Goal: Communication & Community: Participate in discussion

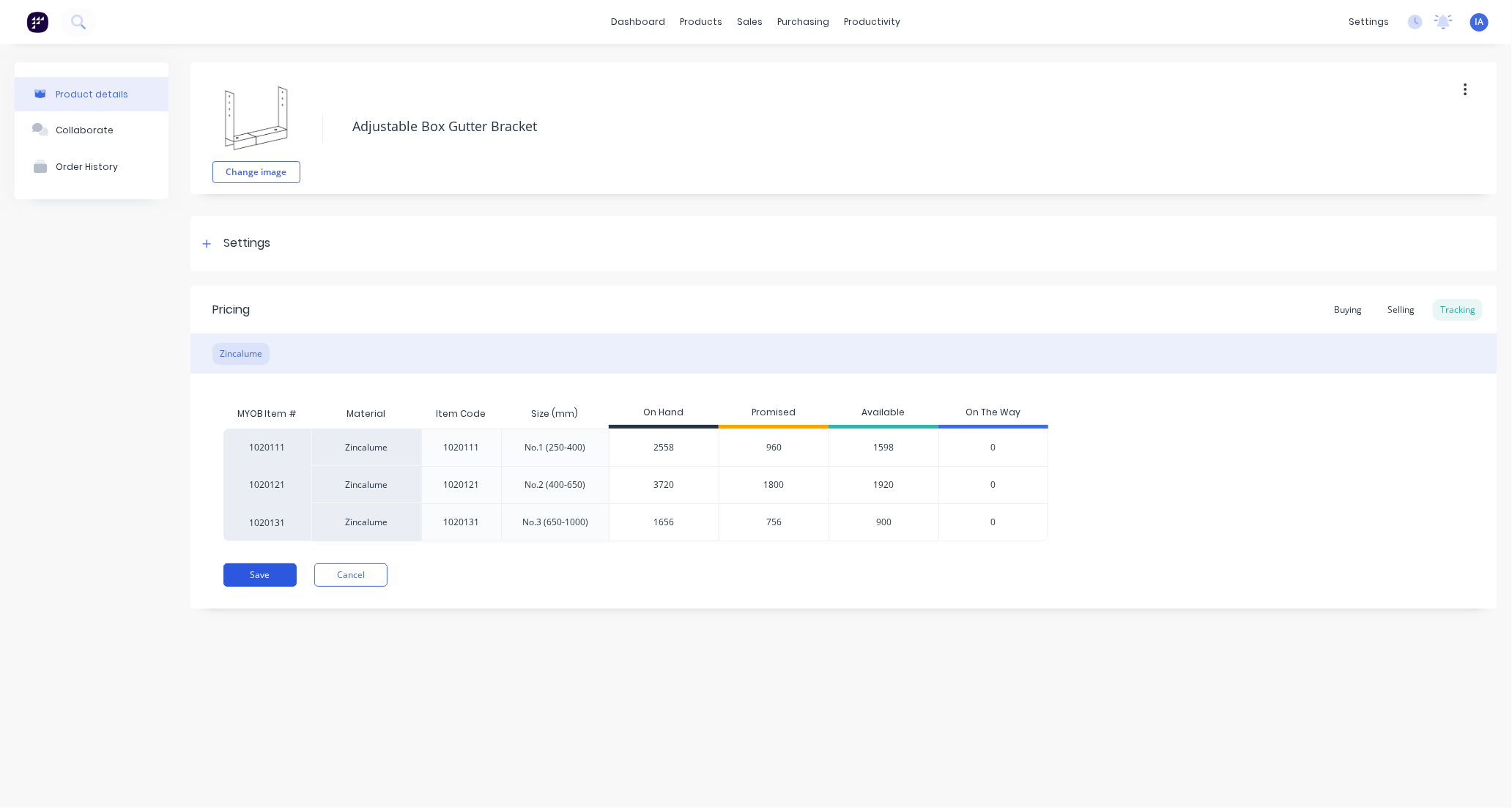
click at [237, 574] on button "Save" at bounding box center [259, 574] width 73 height 23
type textarea "x"
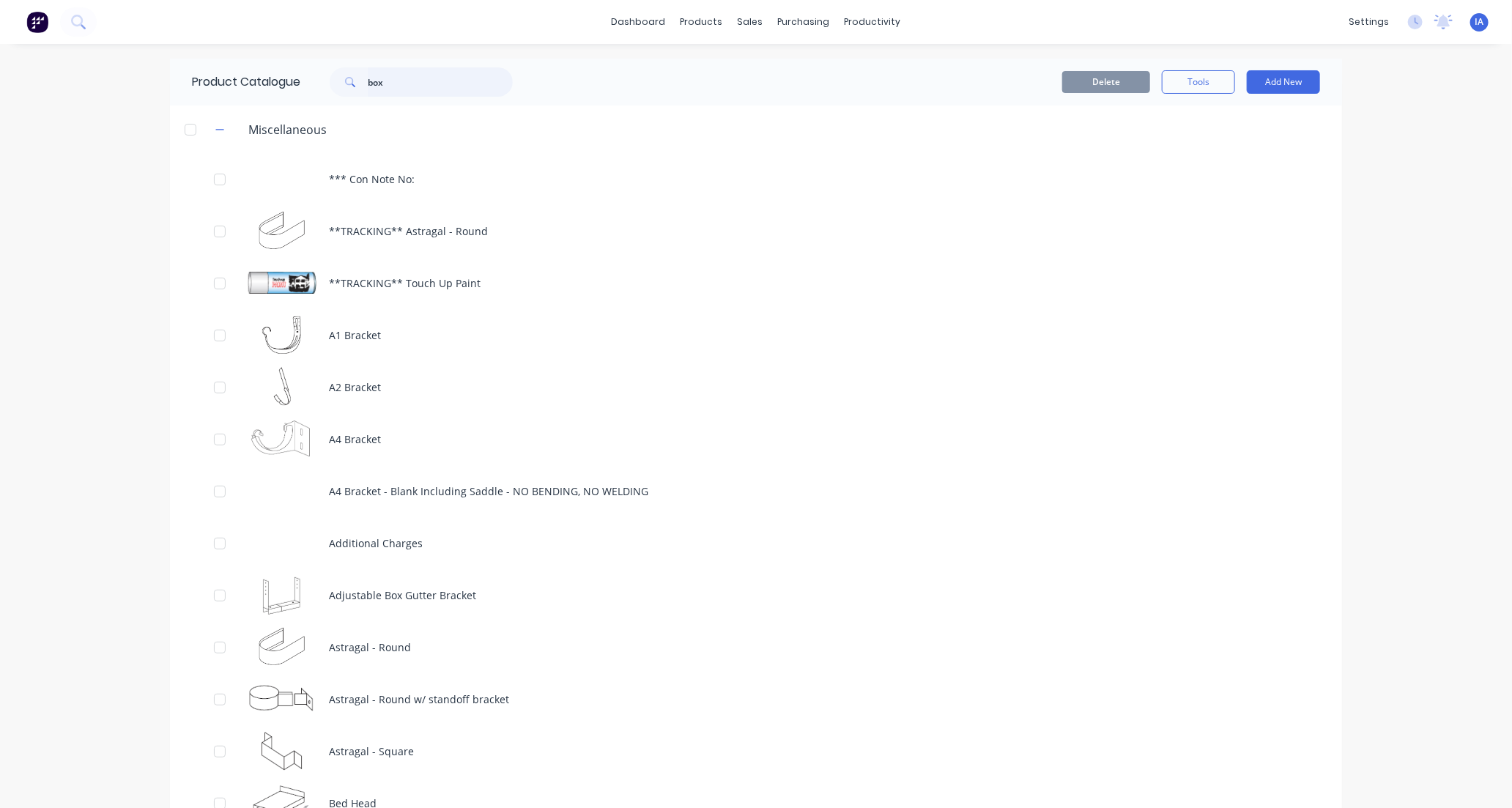
click at [399, 79] on input "box" at bounding box center [440, 82] width 145 height 29
type input "b"
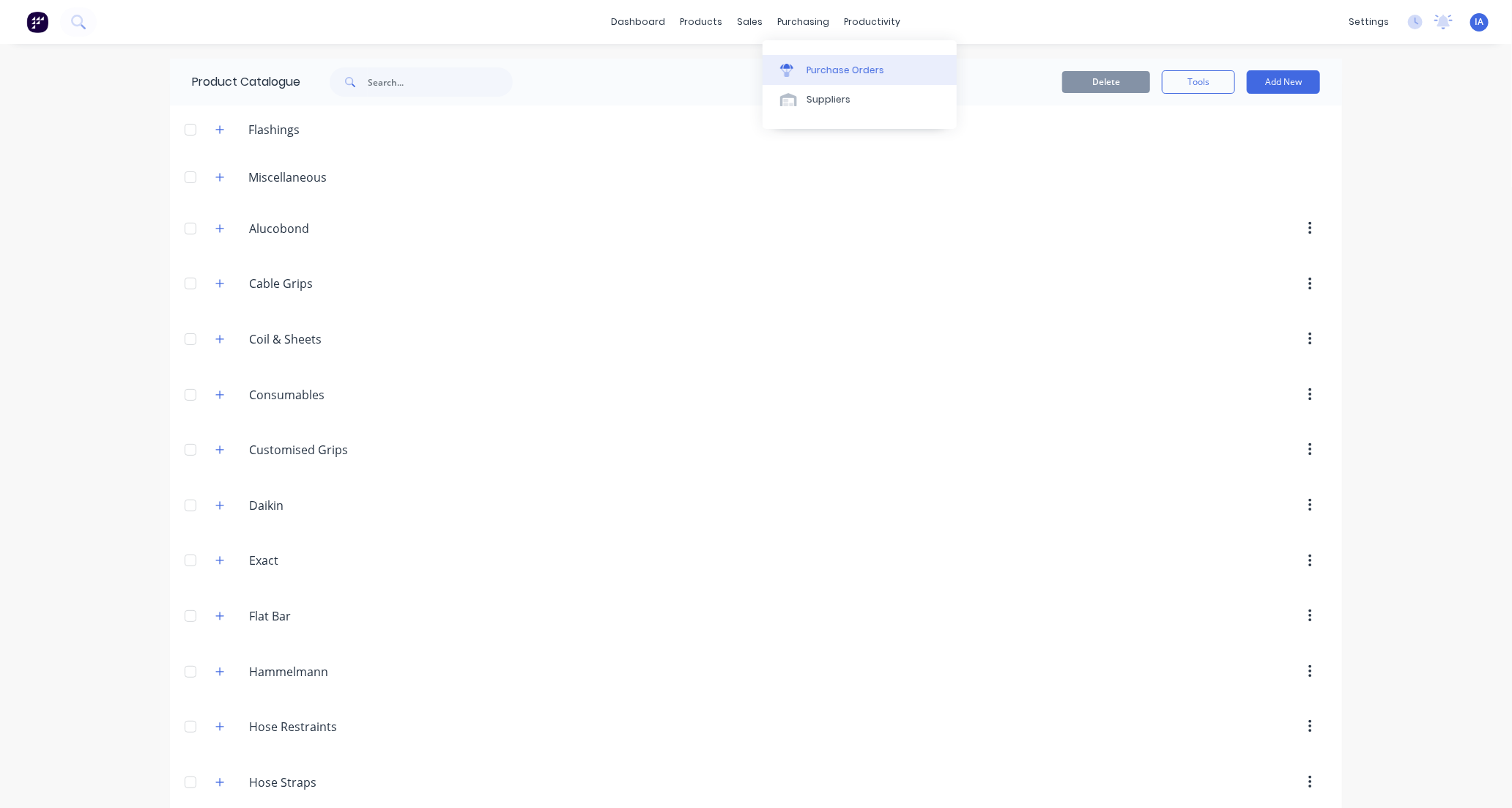
click at [833, 64] on div "Purchase Orders" at bounding box center [845, 70] width 78 height 13
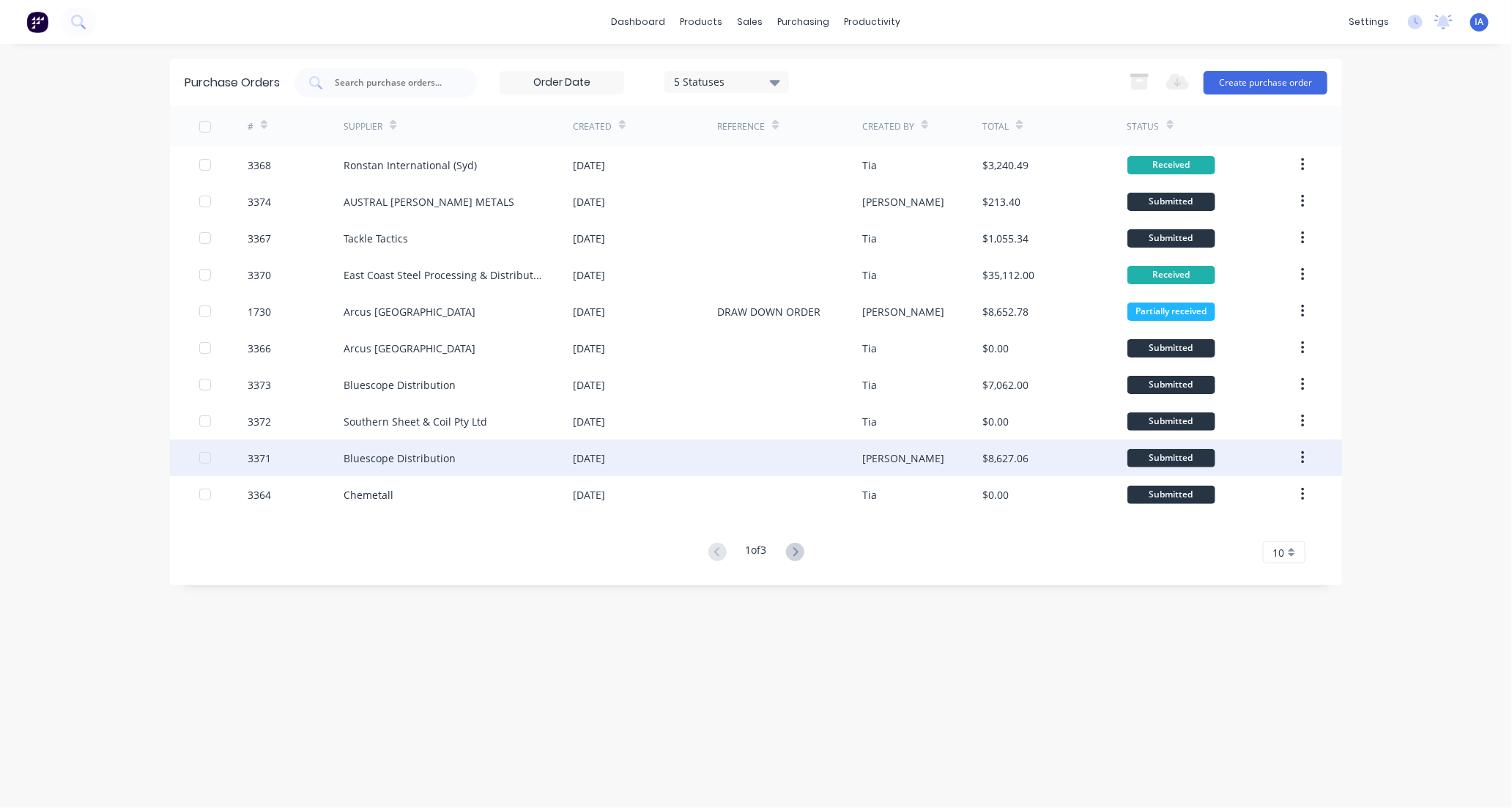
click at [413, 450] on div "Bluescope Distribution" at bounding box center [399, 458] width 112 height 15
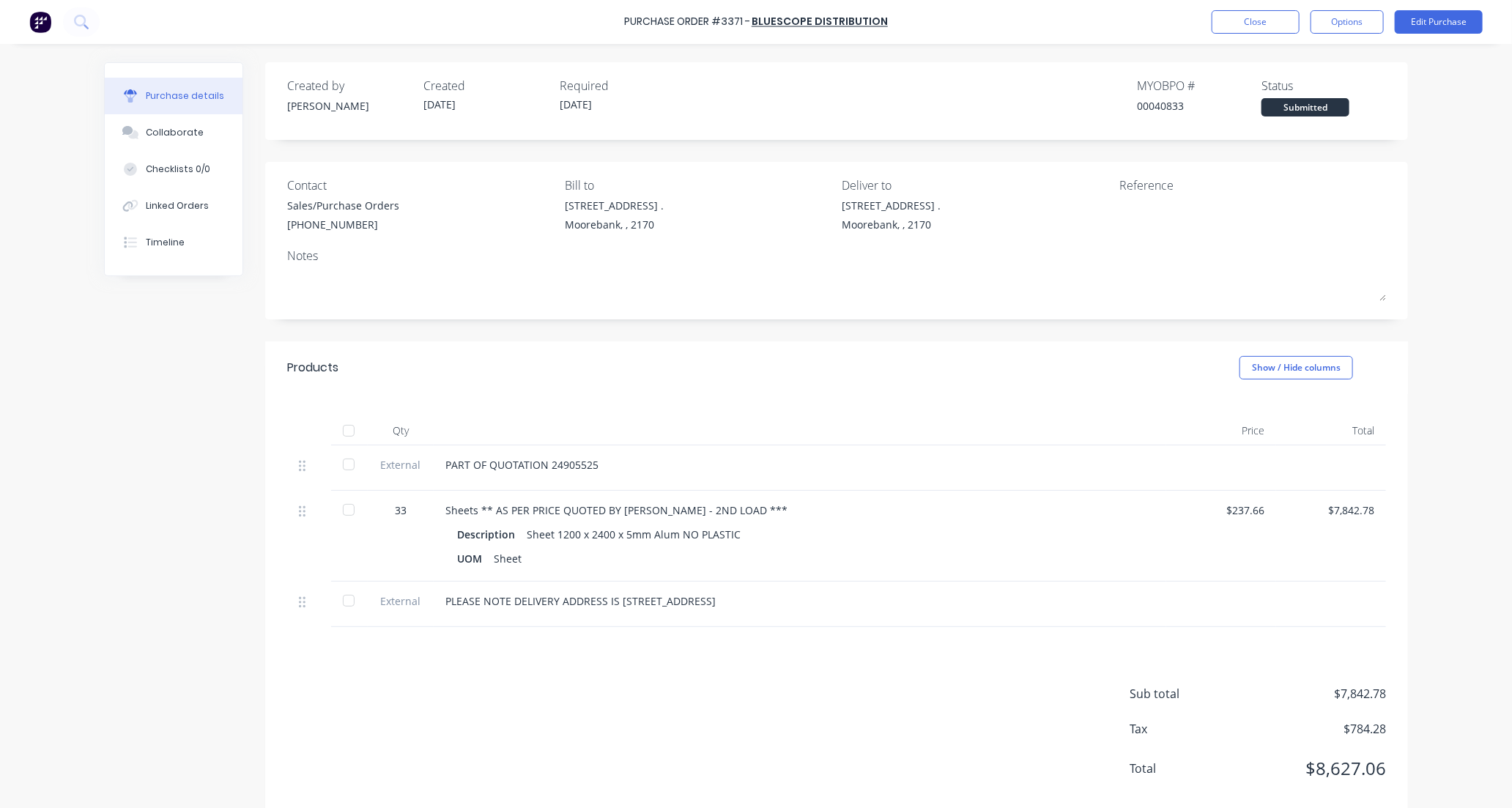
click at [345, 431] on div at bounding box center [349, 430] width 29 height 29
click at [184, 133] on div "Collaborate" at bounding box center [175, 132] width 58 height 13
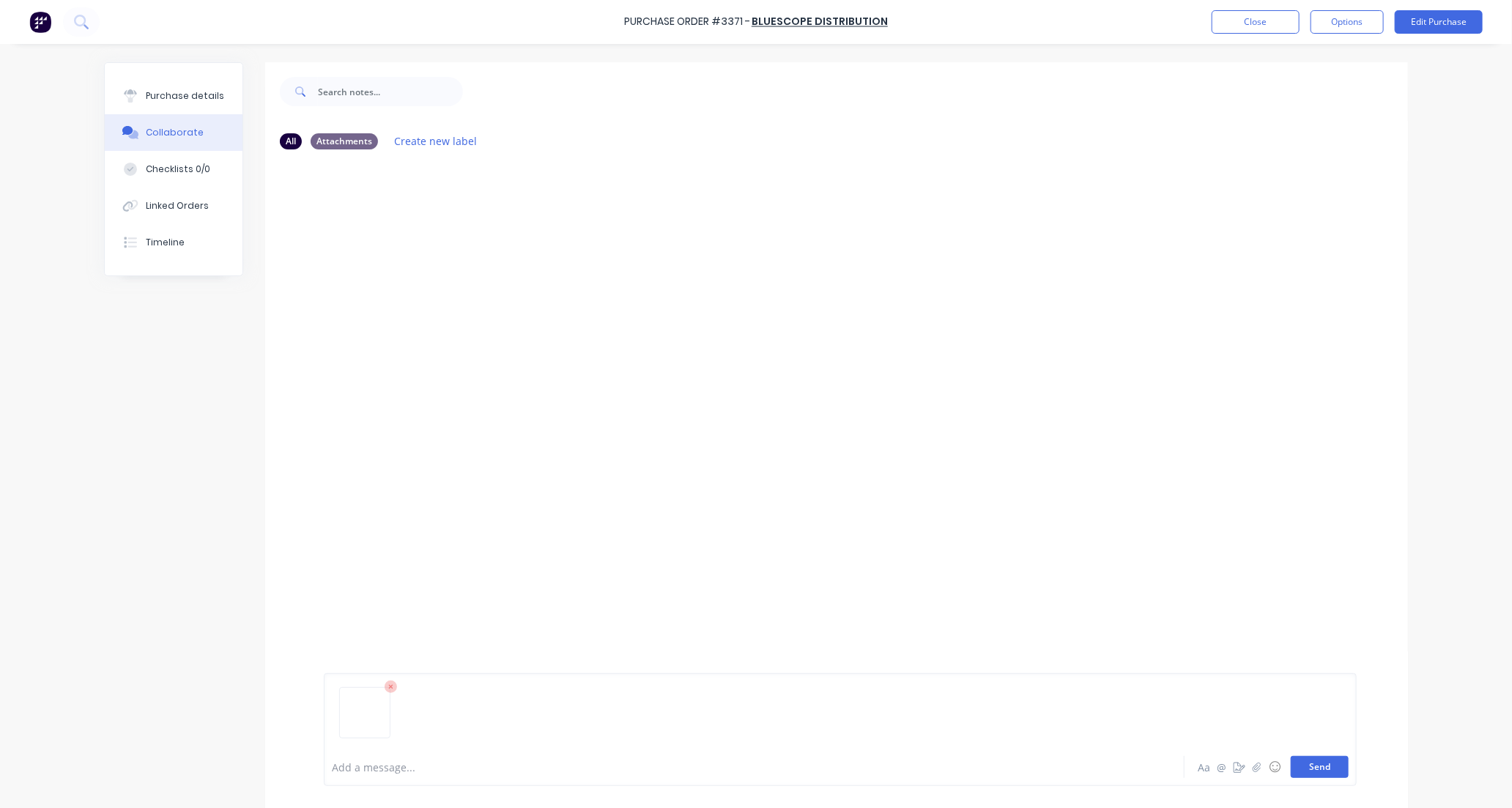
click at [1314, 766] on button "Send" at bounding box center [1319, 766] width 58 height 22
click at [1259, 26] on button "Close" at bounding box center [1255, 22] width 88 height 23
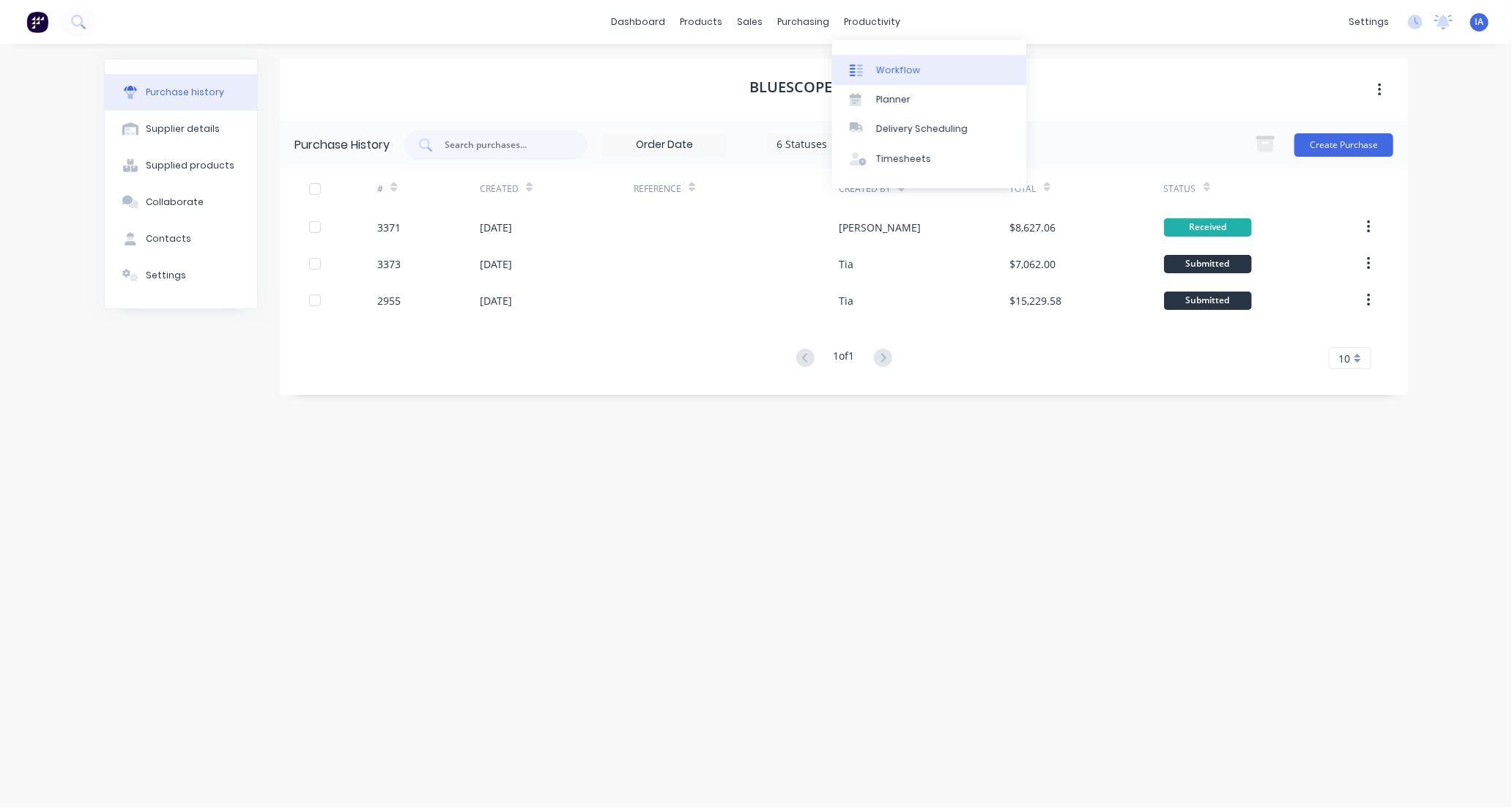
click at [909, 64] on div "Workflow" at bounding box center [898, 70] width 44 height 13
